Goal: Check status: Check status

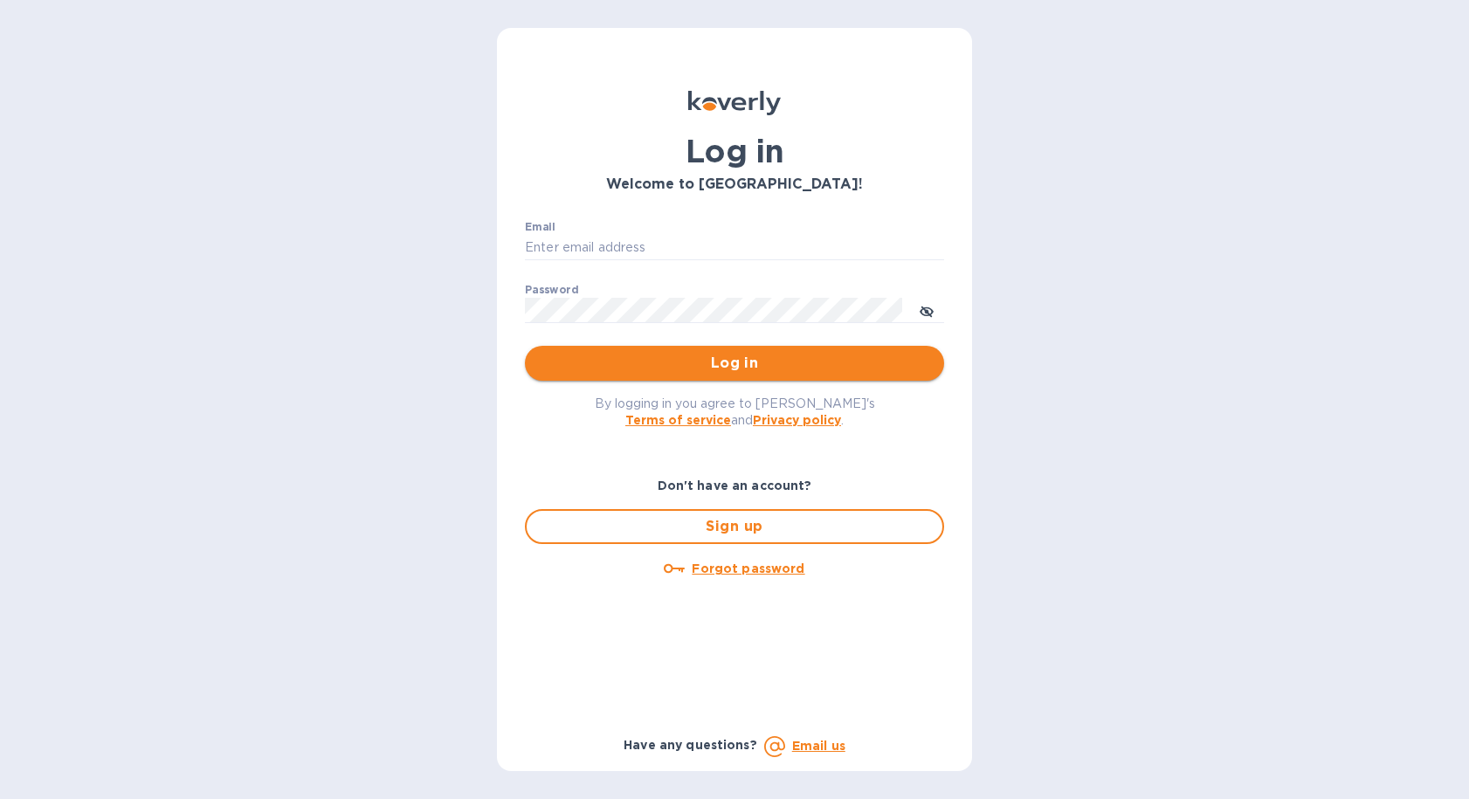
type input "[EMAIL_ADDRESS][DOMAIN_NAME]"
click at [654, 357] on span "Log in" at bounding box center [734, 363] width 391 height 21
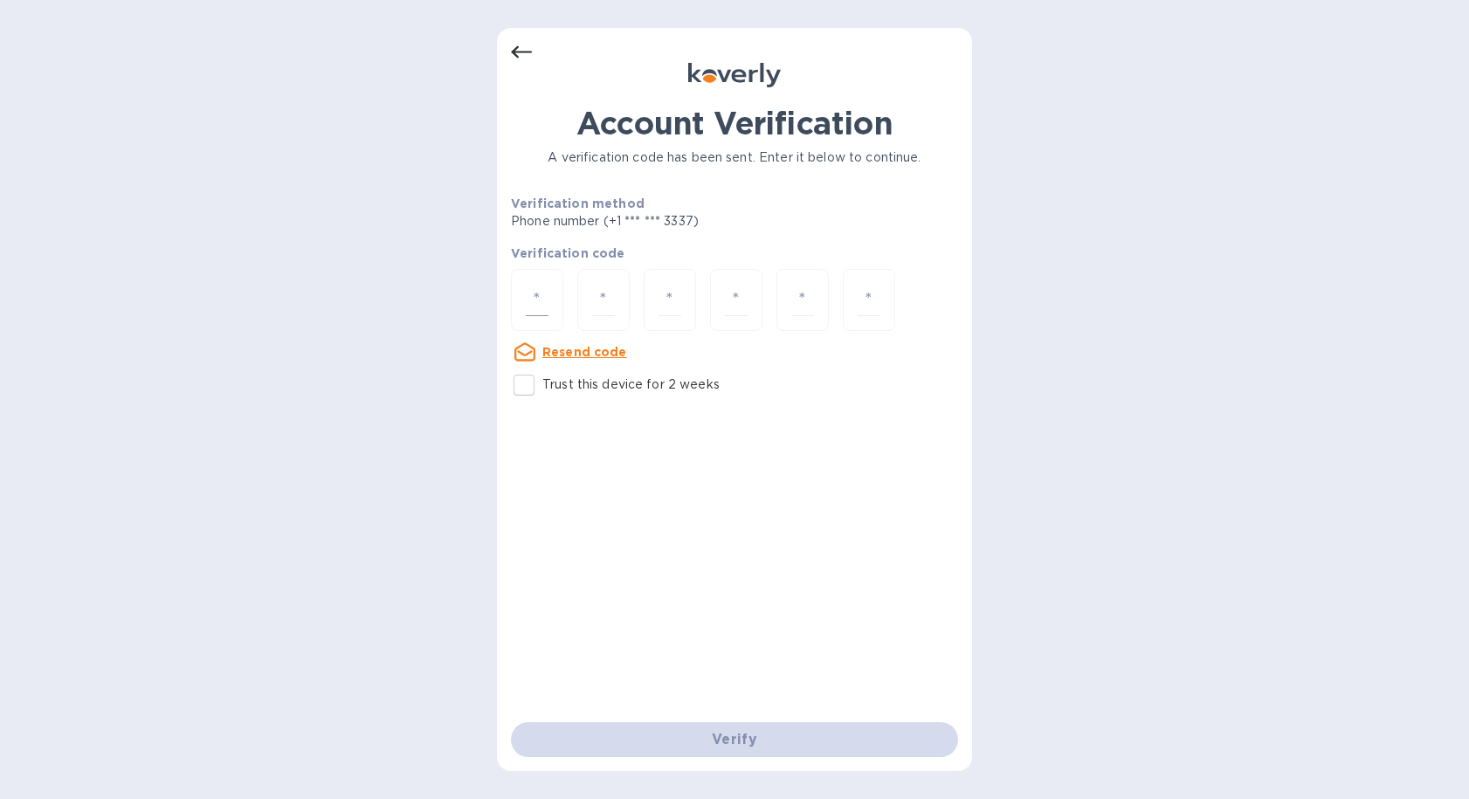
click at [534, 282] on div at bounding box center [537, 300] width 52 height 62
type input "7"
type input "6"
type input "2"
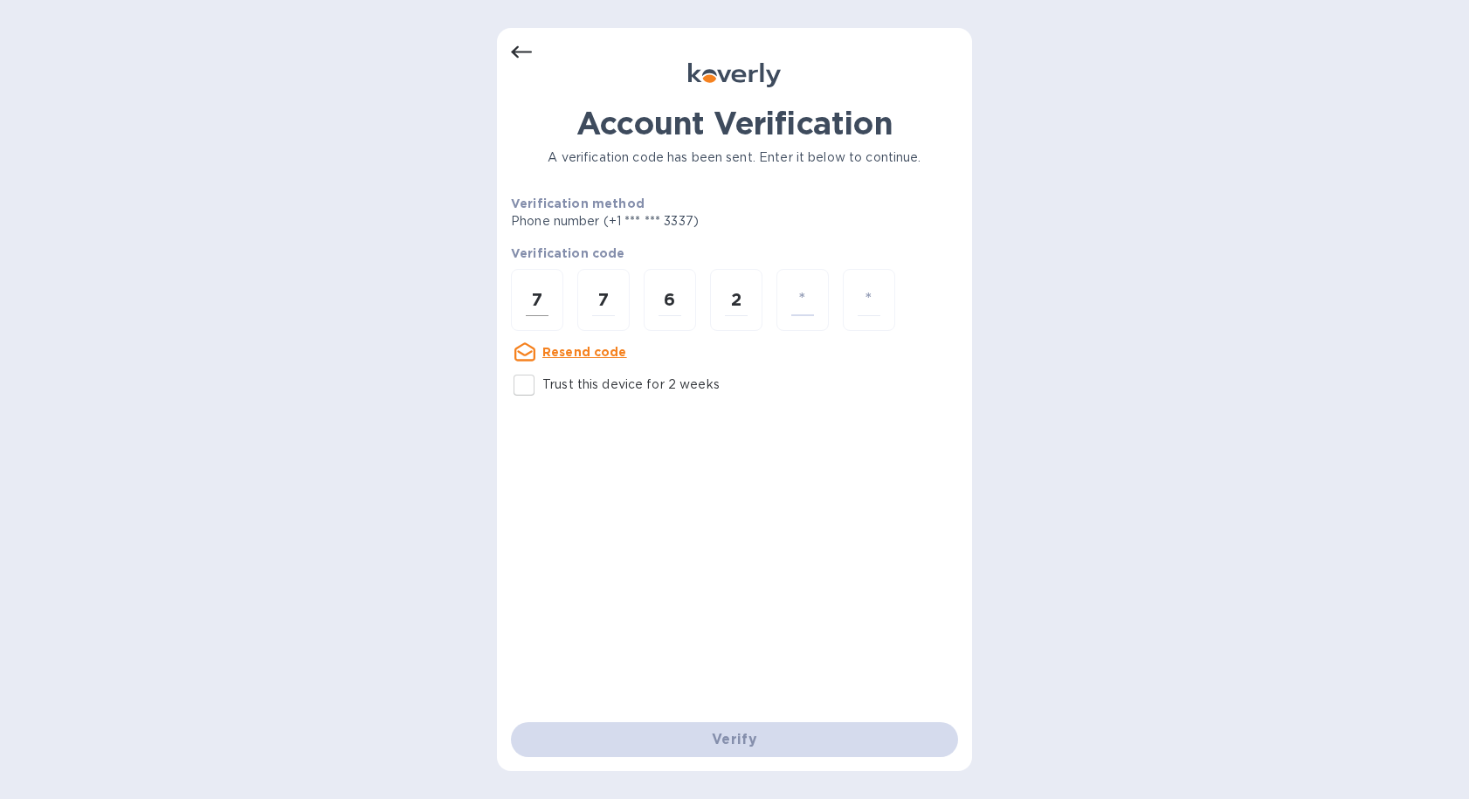
type input "9"
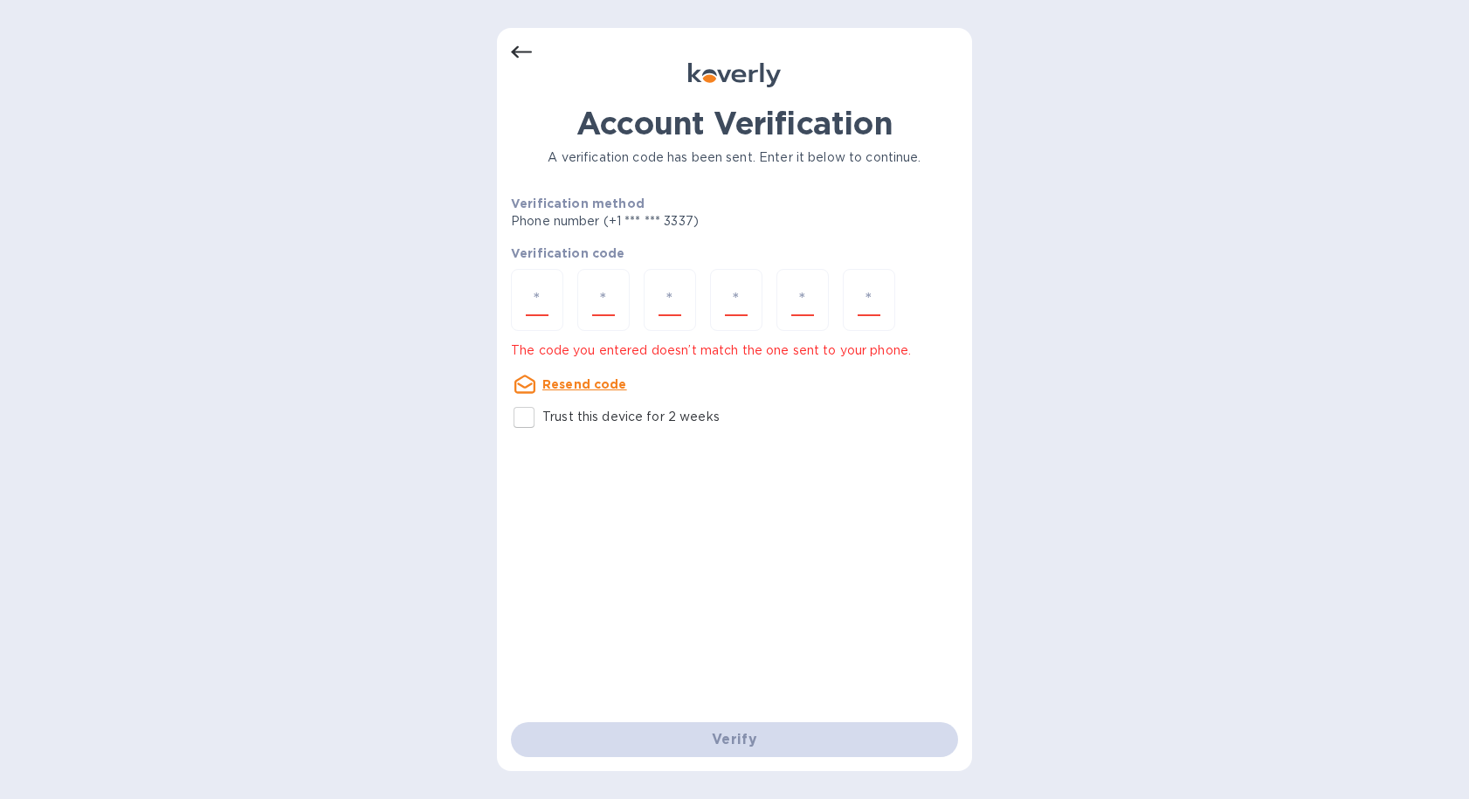
click at [589, 387] on u "Resend code" at bounding box center [584, 384] width 85 height 14
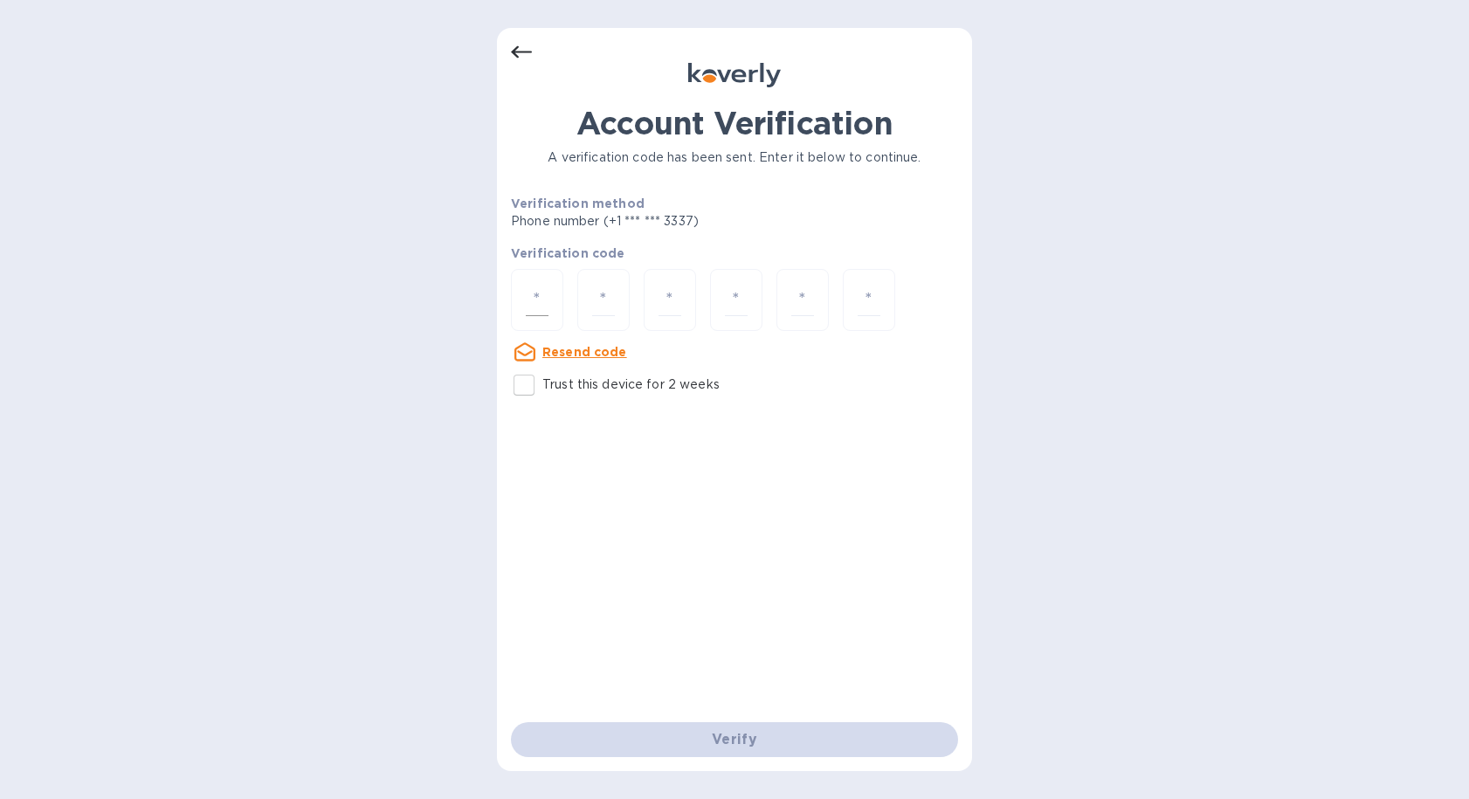
click at [541, 296] on input "number" at bounding box center [537, 300] width 23 height 32
type input "5"
type input "7"
type input "1"
type input "6"
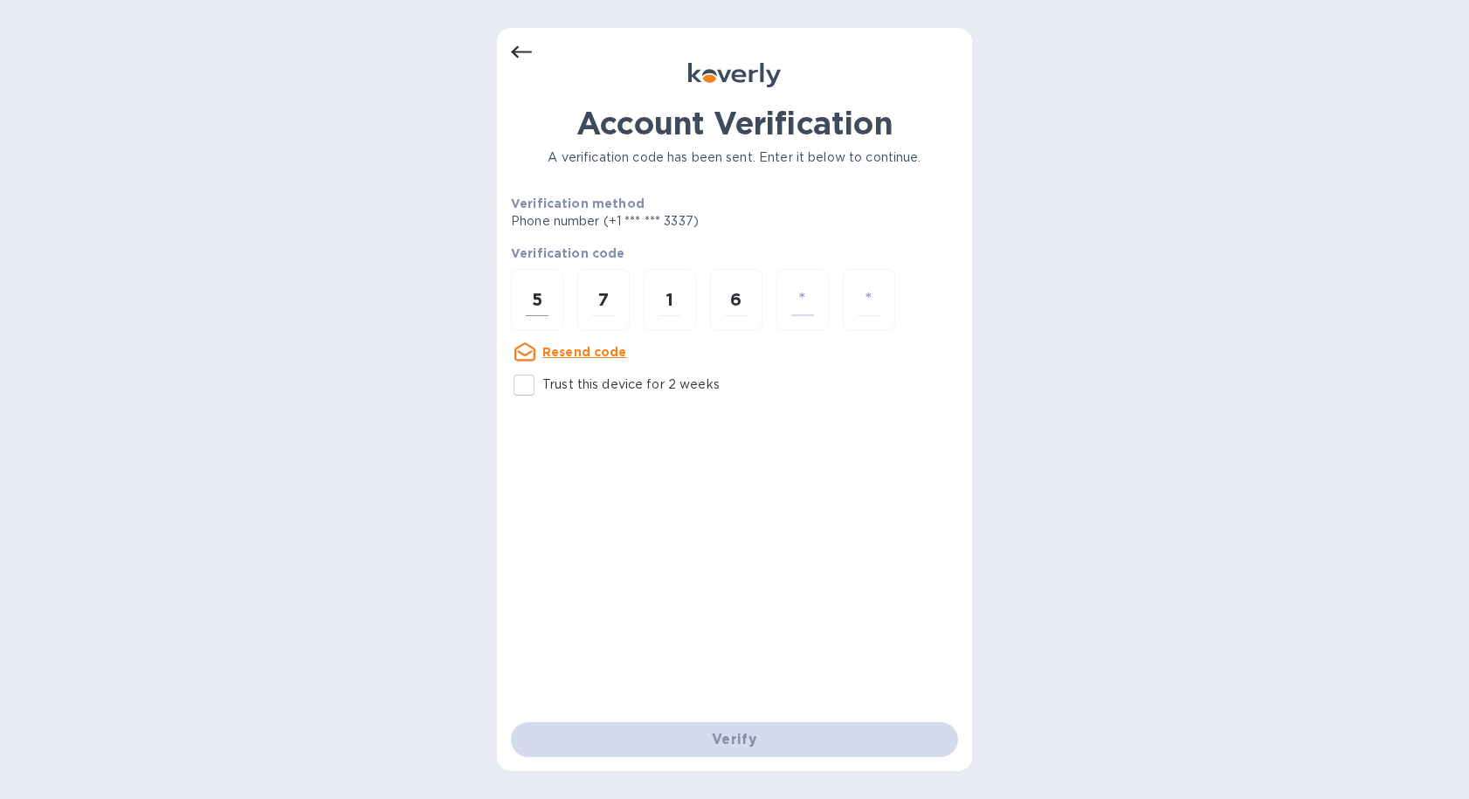
type input "4"
type input "8"
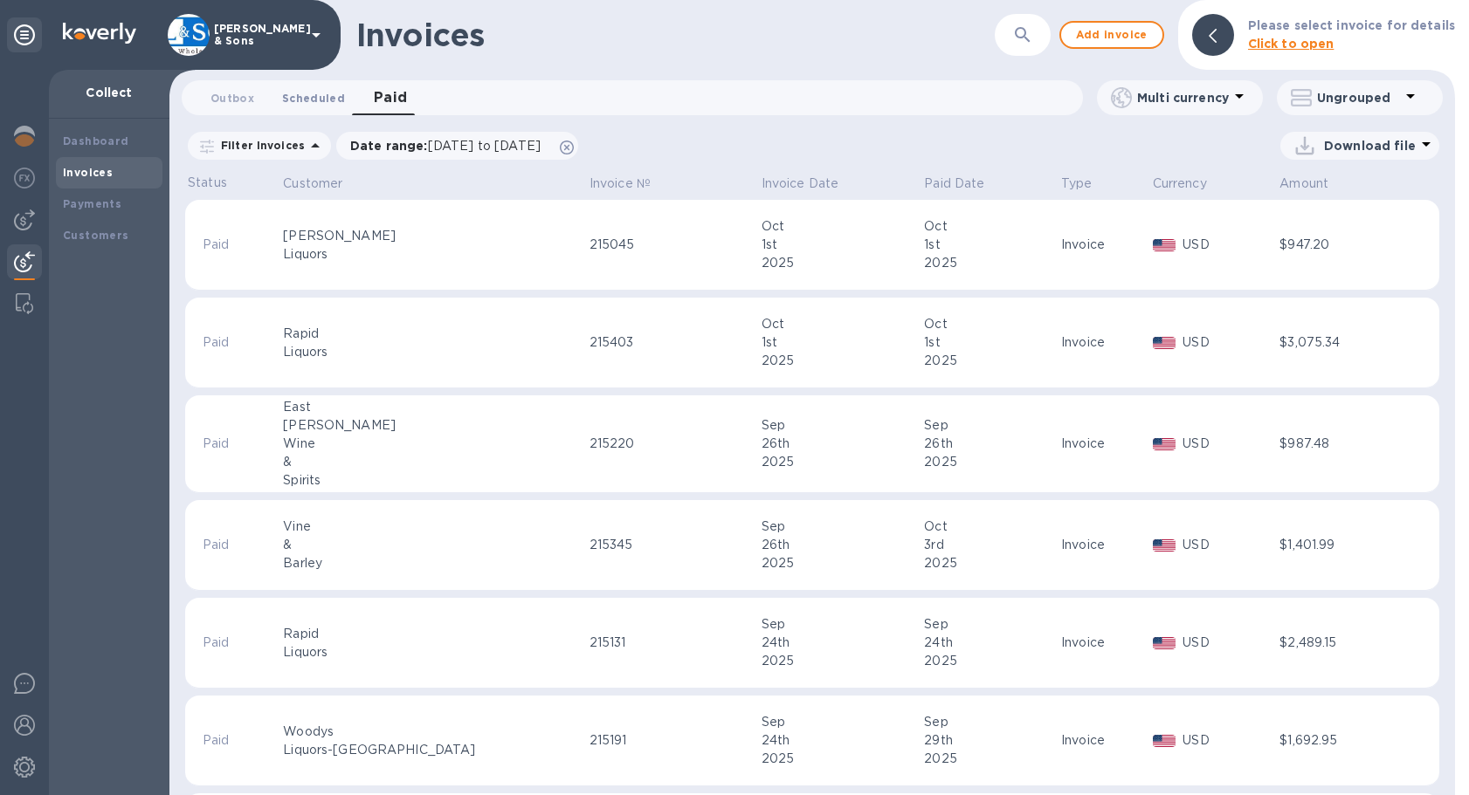
click at [313, 90] on span "Scheduled 0" at bounding box center [313, 98] width 63 height 18
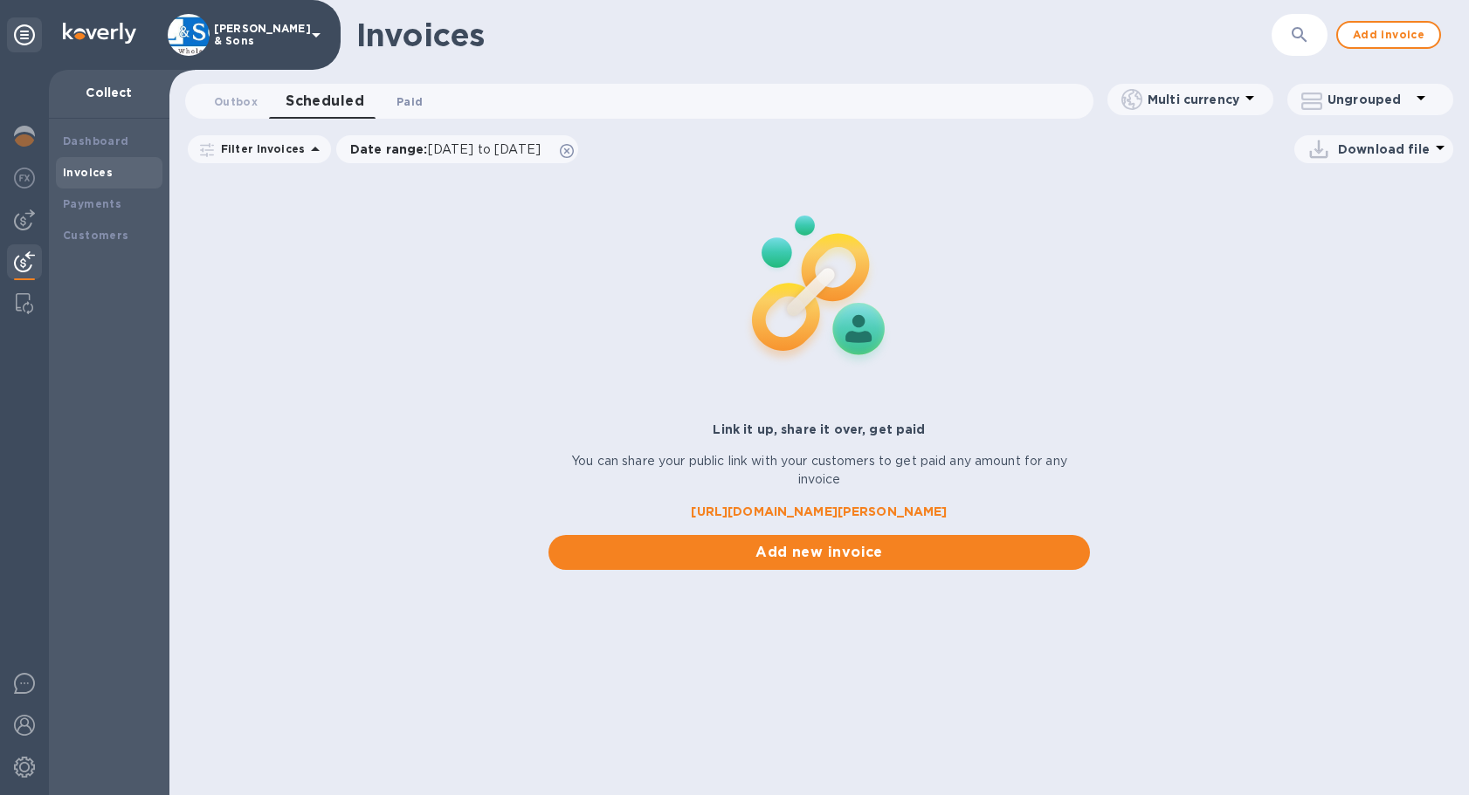
click at [413, 96] on span "Paid 0" at bounding box center [409, 102] width 26 height 18
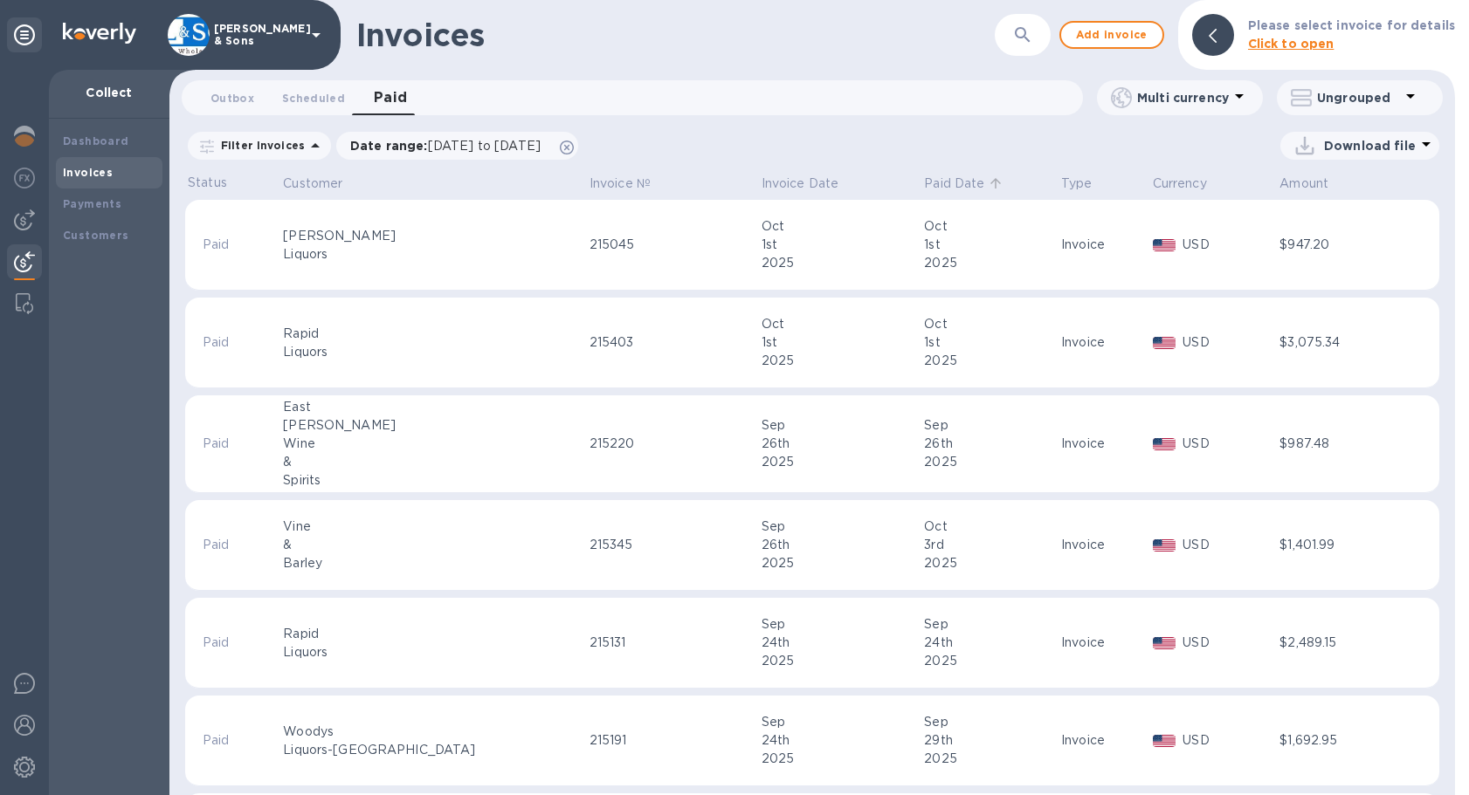
click at [924, 184] on p "Paid Date" at bounding box center [954, 184] width 60 height 18
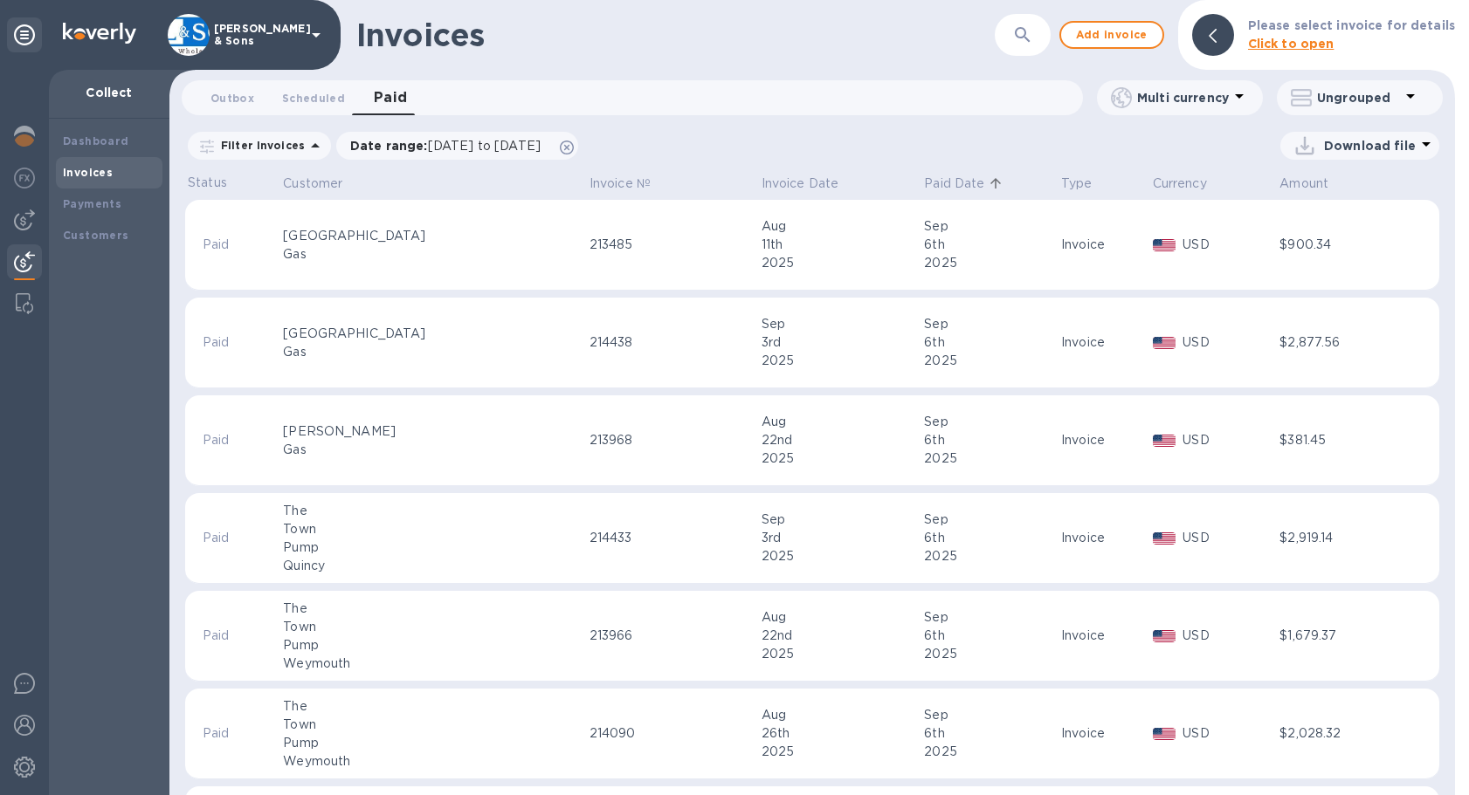
click at [924, 182] on p "Paid Date" at bounding box center [954, 184] width 60 height 18
